Goal: Task Accomplishment & Management: Use online tool/utility

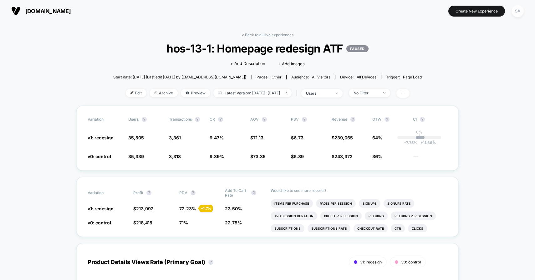
click at [518, 12] on div "SA" at bounding box center [518, 11] width 12 height 12
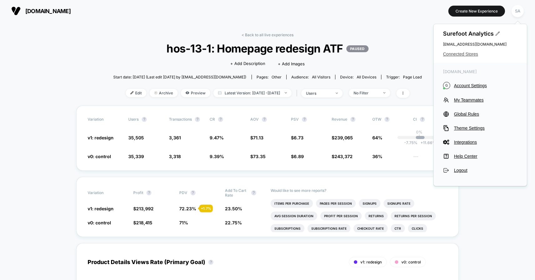
click at [469, 55] on span "Connected Stores" at bounding box center [480, 54] width 74 height 5
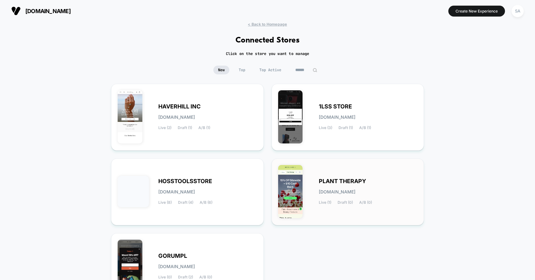
click at [329, 177] on div "PLANT THERAPY [DOMAIN_NAME] Live (1) Draft (0) A/B (0)" at bounding box center [348, 192] width 140 height 54
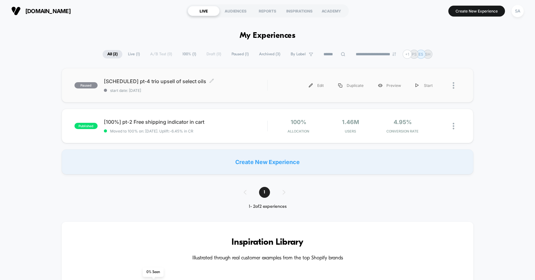
click at [135, 79] on span "[SCHEDULED] pt-4 trio upsell of select oils Click to edit experience details" at bounding box center [186, 81] width 164 height 6
